Goal: Transaction & Acquisition: Purchase product/service

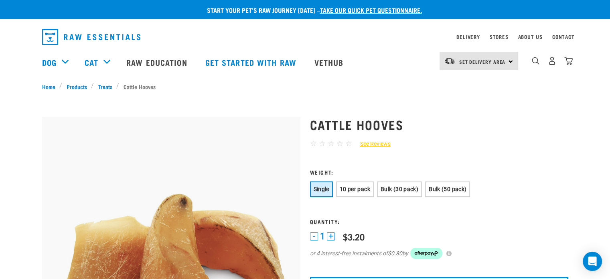
scroll to position [1, 0]
click at [441, 188] on span "Bulk (50 pack)" at bounding box center [447, 189] width 38 height 6
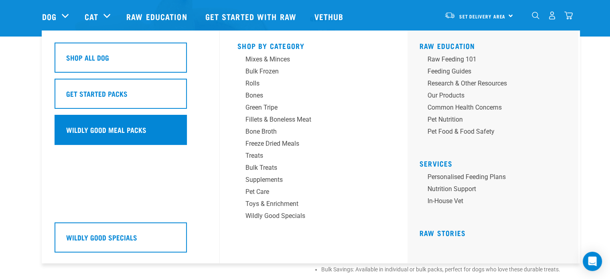
scroll to position [145, 0]
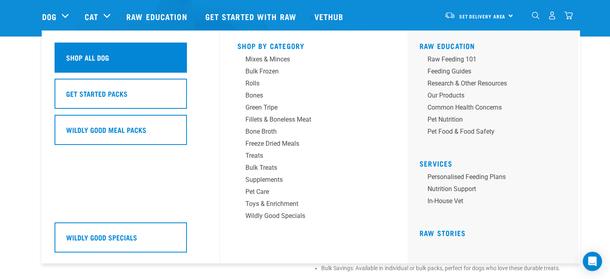
click at [100, 51] on div "Shop All Dog" at bounding box center [121, 57] width 132 height 30
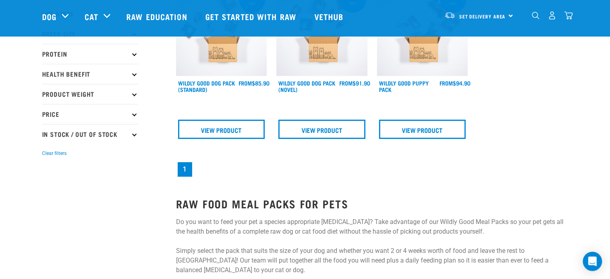
scroll to position [137, 0]
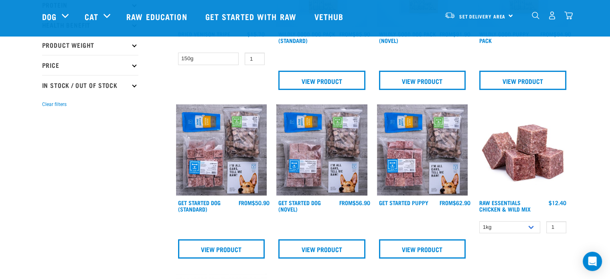
scroll to position [188, 0]
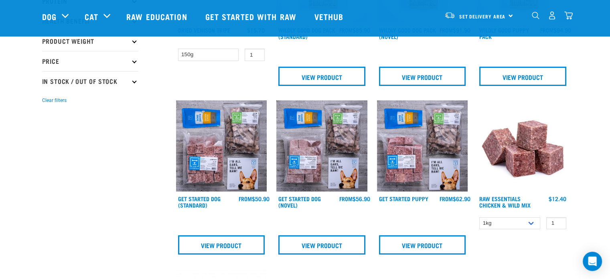
drag, startPoint x: 426, startPoint y: 144, endPoint x: 423, endPoint y: 223, distance: 79.0
click at [423, 223] on div "View Product" at bounding box center [422, 235] width 91 height 39
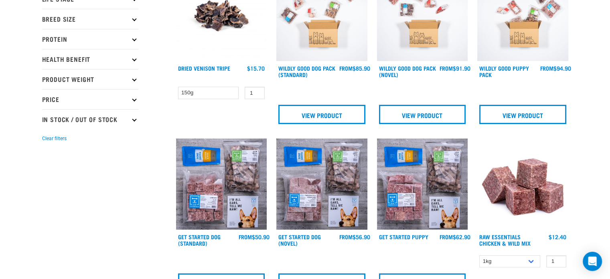
scroll to position [0, 0]
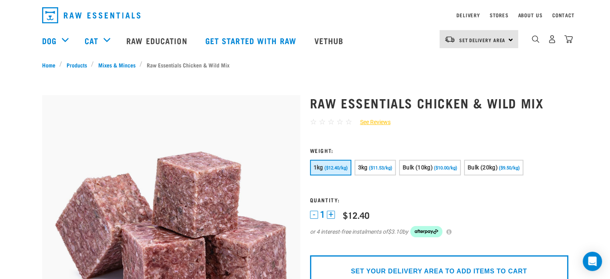
scroll to position [24, 0]
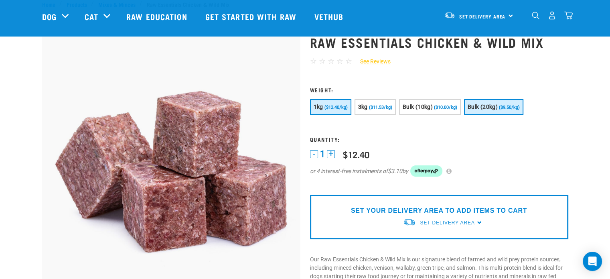
click at [486, 105] on span "Bulk (20kg)" at bounding box center [482, 106] width 30 height 6
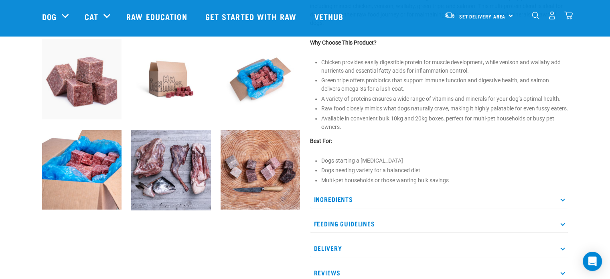
scroll to position [289, 0]
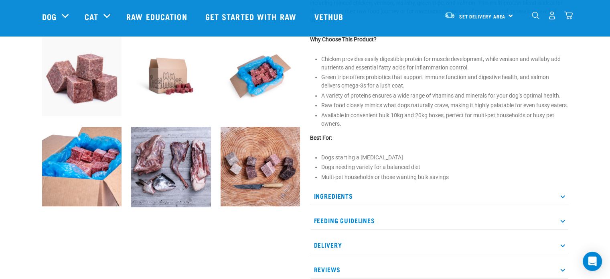
click at [250, 176] on img at bounding box center [260, 167] width 80 height 80
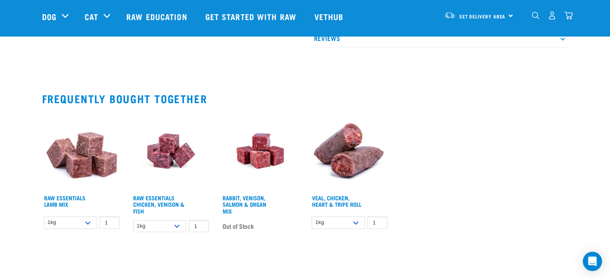
scroll to position [520, 0]
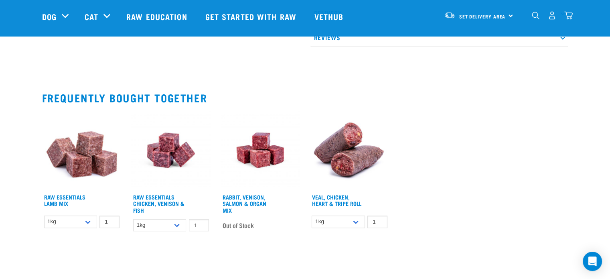
click at [80, 159] on img at bounding box center [82, 150] width 80 height 80
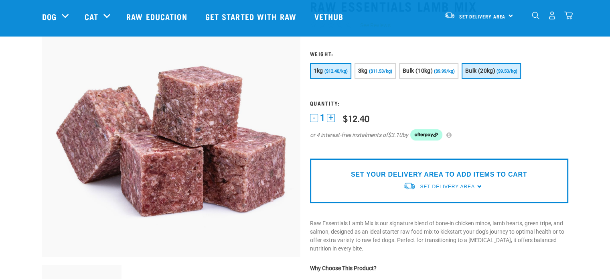
click at [482, 70] on span "Bulk (20kg)" at bounding box center [480, 70] width 30 height 6
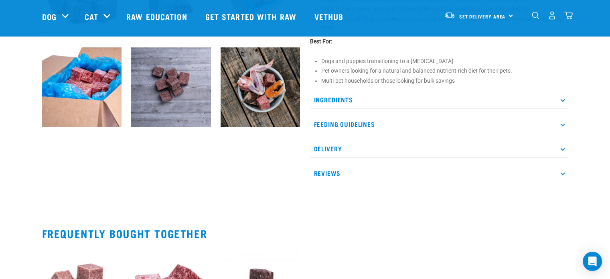
scroll to position [367, 0]
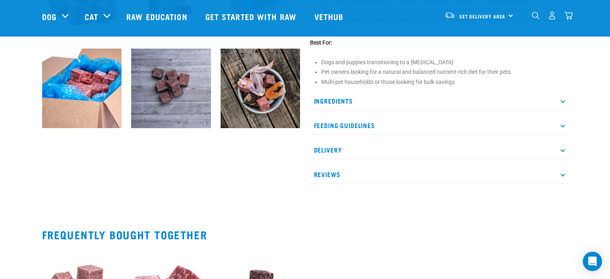
click at [563, 99] on icon at bounding box center [562, 100] width 4 height 4
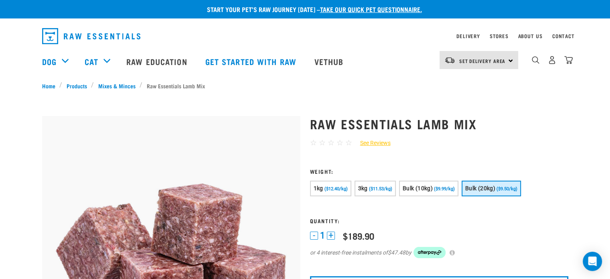
scroll to position [1, 0]
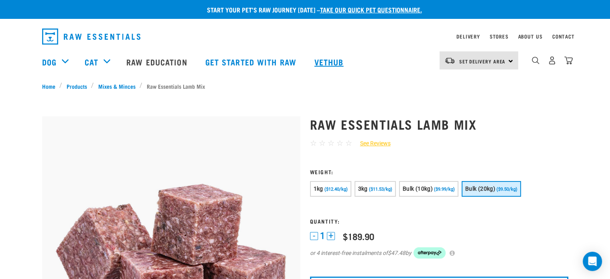
click at [333, 63] on link "Vethub" at bounding box center [329, 62] width 47 height 32
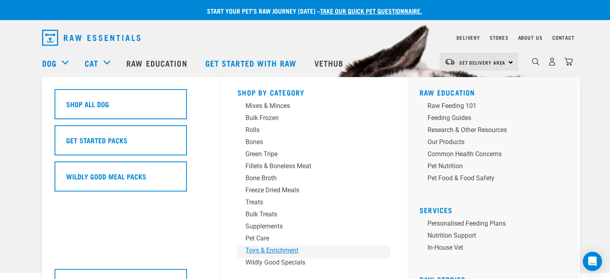
click at [261, 247] on div "Toys & Enrichment" at bounding box center [307, 250] width 125 height 10
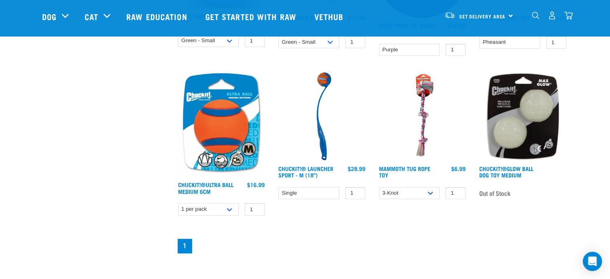
scroll to position [344, 0]
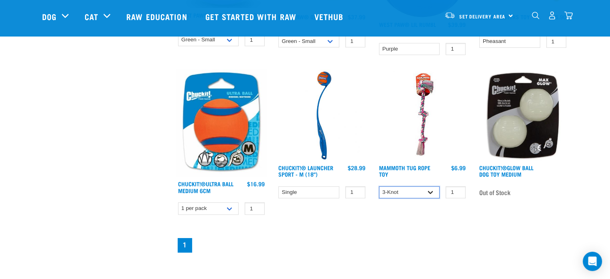
click at [432, 190] on select "3-Knot 4-Knot 5-Knot" at bounding box center [409, 192] width 61 height 12
select select "92149"
click at [379, 186] on select "3-Knot 4-Knot 5-Knot" at bounding box center [409, 192] width 61 height 12
click at [395, 166] on link "Mammoth Tug Rope Toy" at bounding box center [404, 170] width 51 height 9
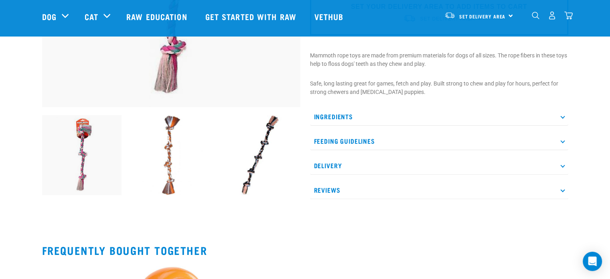
scroll to position [210, 0]
click at [252, 150] on img at bounding box center [260, 155] width 80 height 80
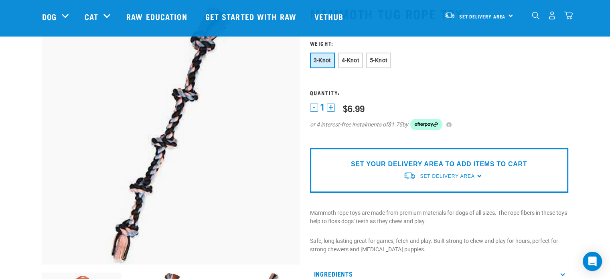
scroll to position [53, 0]
